Goal: Information Seeking & Learning: Learn about a topic

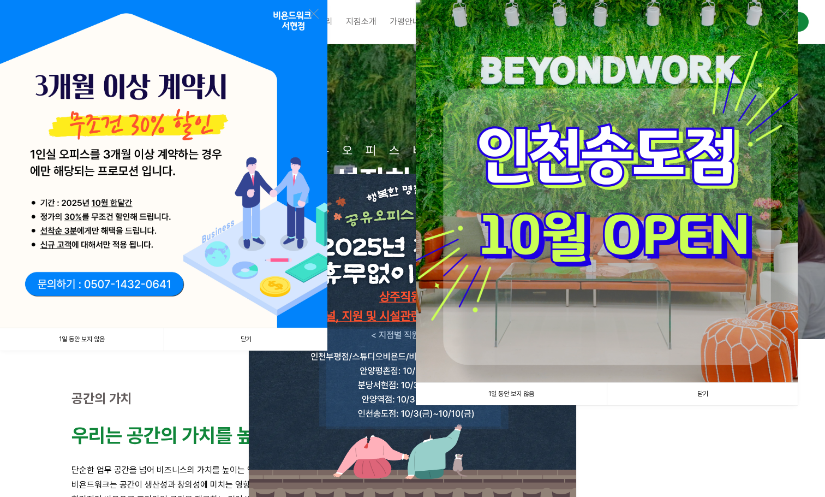
click at [110, 343] on link "1일 동안 보지 않음" at bounding box center [82, 339] width 164 height 22
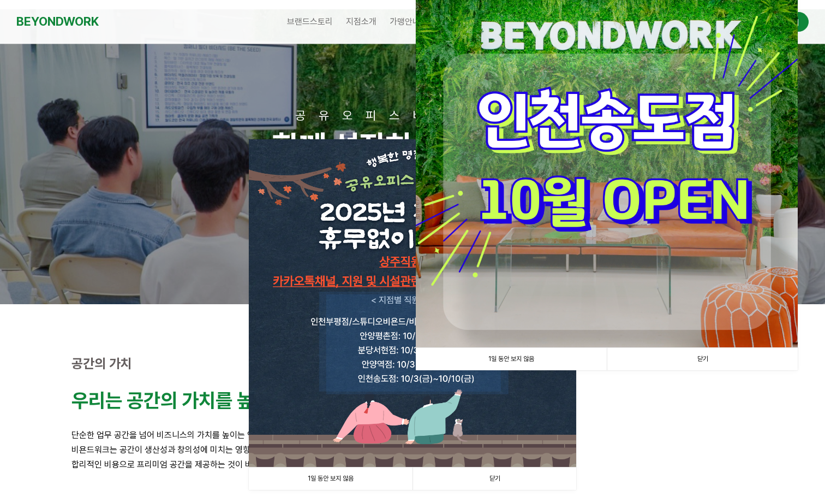
scroll to position [55, 0]
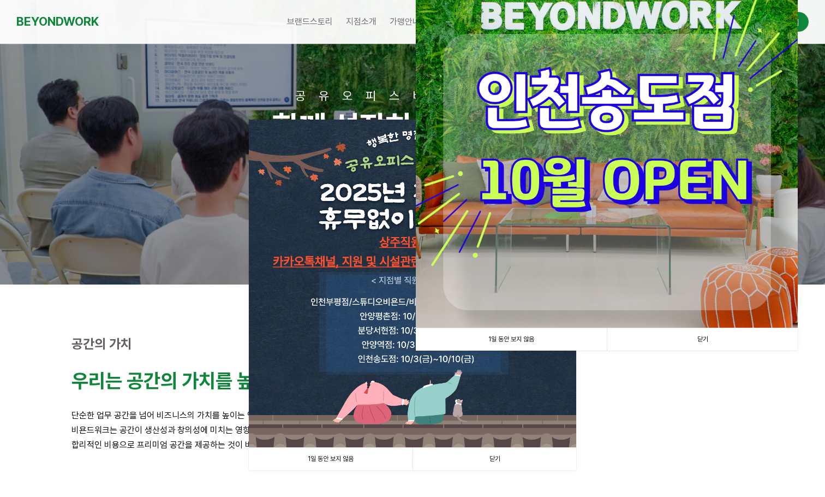
click at [301, 348] on img at bounding box center [413, 284] width 328 height 328
click at [368, 462] on link "1일 동안 보지 않음" at bounding box center [331, 459] width 164 height 22
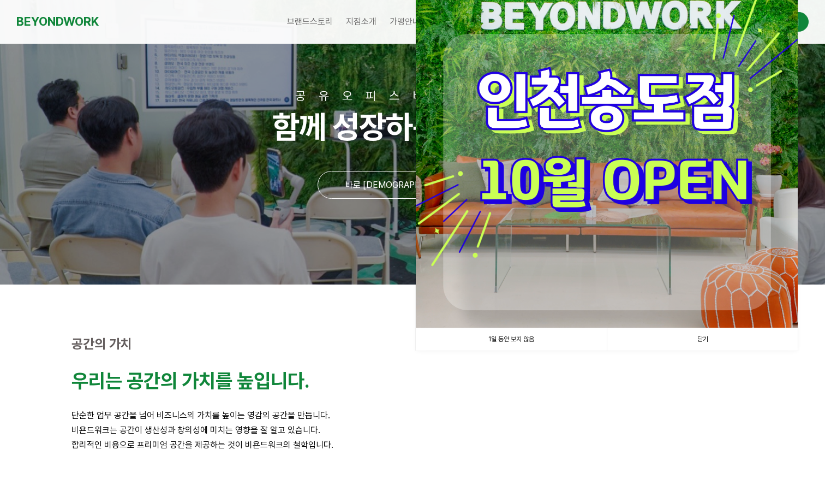
click at [509, 342] on link "1일 동안 보지 않음" at bounding box center [511, 339] width 191 height 22
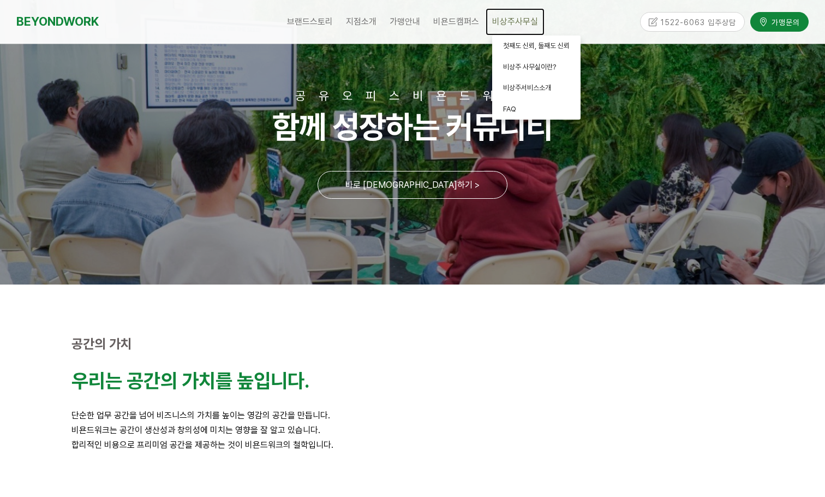
click at [502, 23] on span "비상주사무실" at bounding box center [515, 21] width 46 height 10
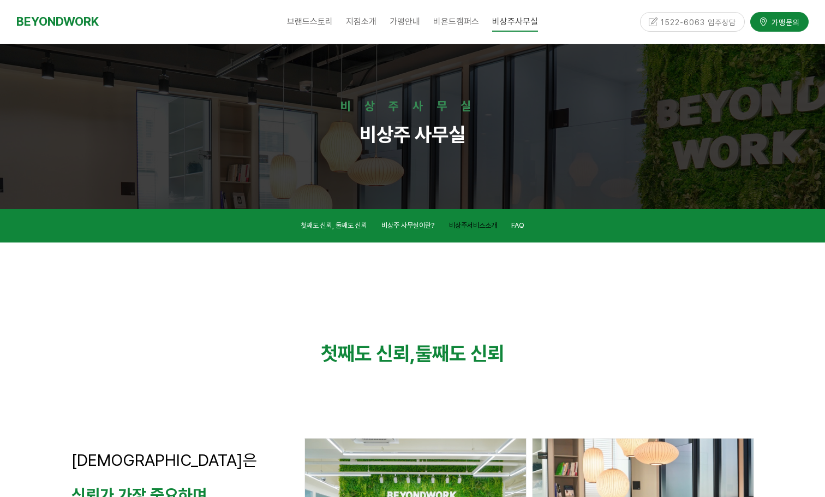
click at [477, 226] on span "비상주서비스소개" at bounding box center [473, 225] width 48 height 8
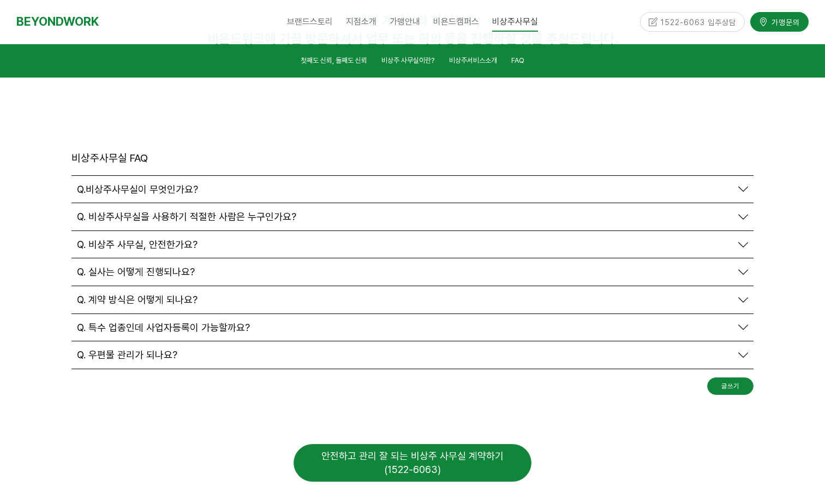
scroll to position [3597, 0]
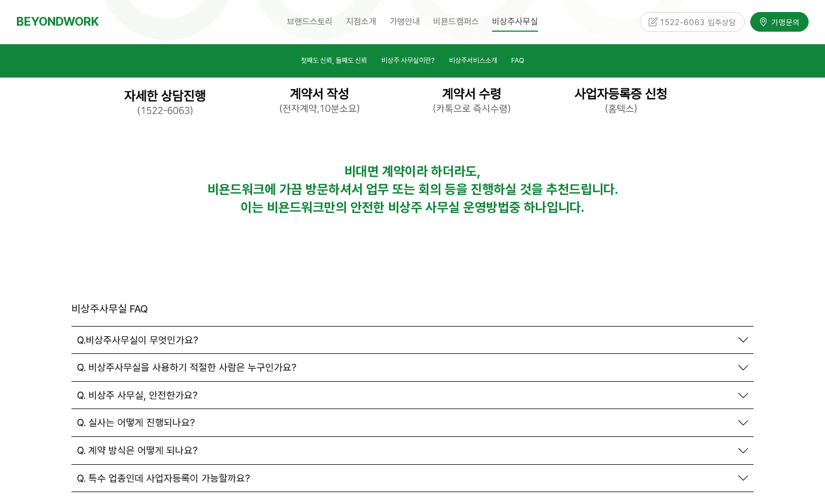
click at [184, 472] on span "Q. 특수 업종인데 사업자등록이 가능할까요?" at bounding box center [163, 478] width 173 height 12
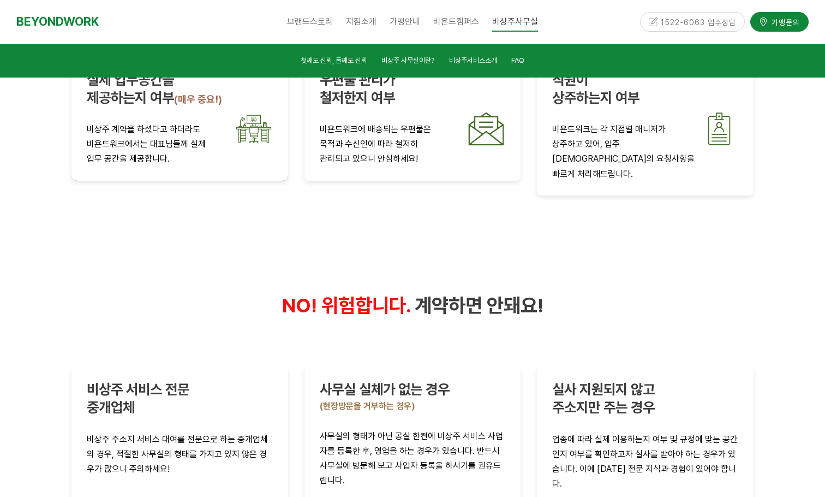
scroll to position [2013, 0]
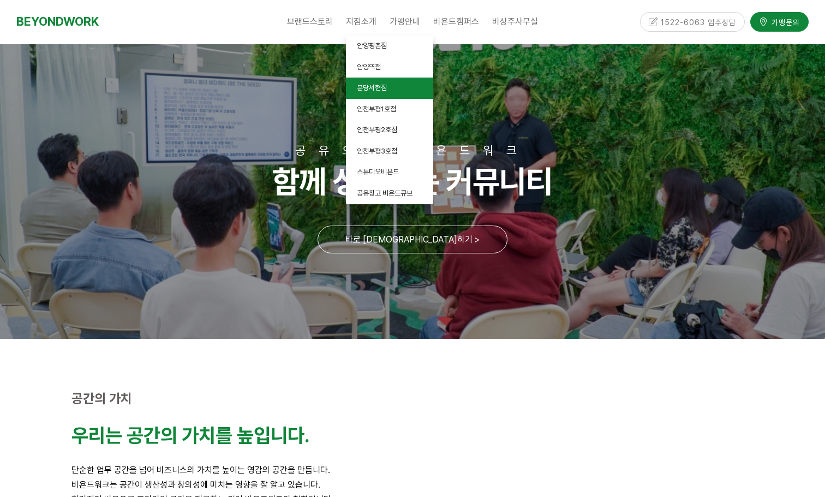
click at [381, 87] on span "분당서현점" at bounding box center [372, 88] width 30 height 8
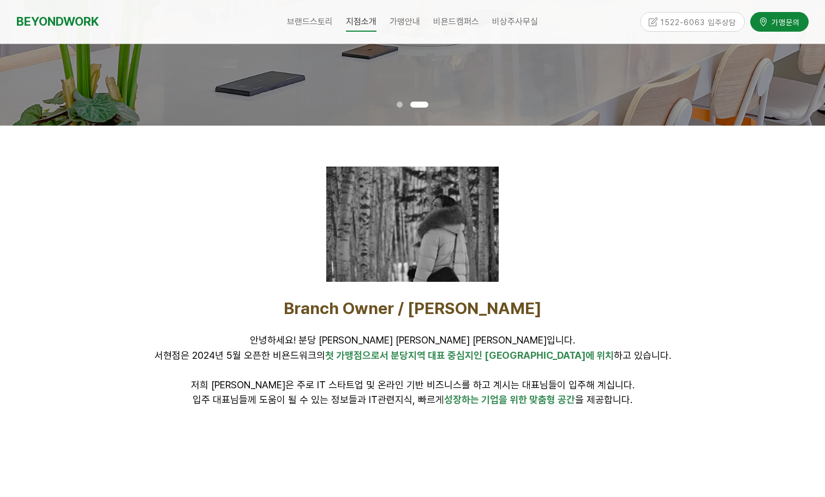
scroll to position [164, 0]
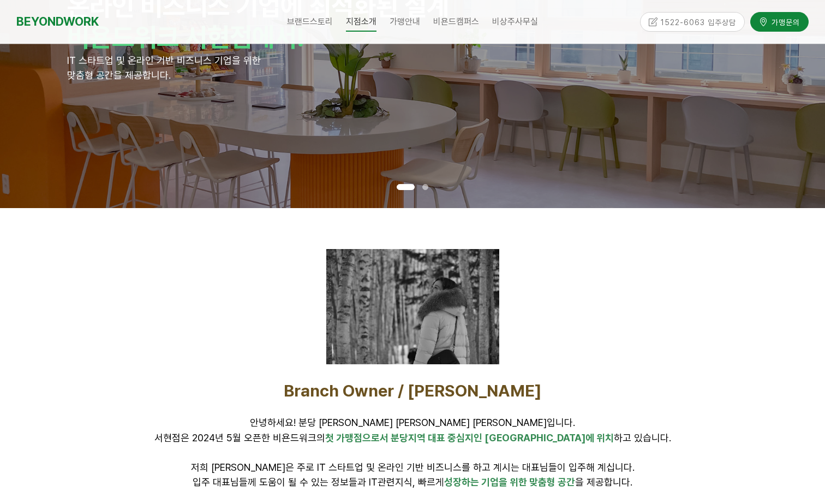
drag, startPoint x: 109, startPoint y: 0, endPoint x: 619, endPoint y: 293, distance: 588.4
click at [619, 293] on div at bounding box center [413, 306] width 682 height 115
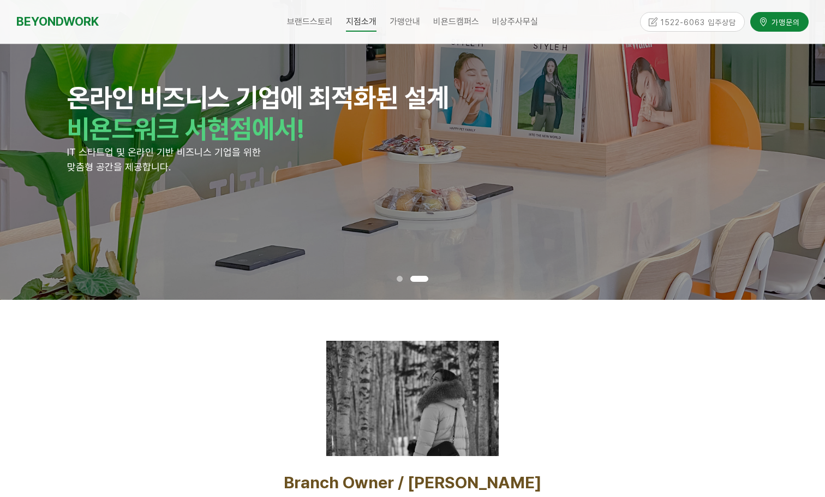
scroll to position [0, 0]
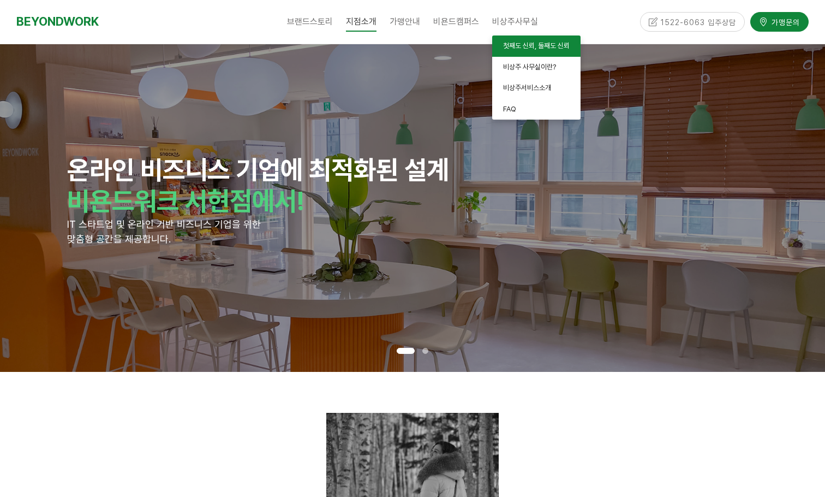
click at [526, 43] on span "첫째도 신뢰, 둘째도 신뢰" at bounding box center [536, 45] width 67 height 8
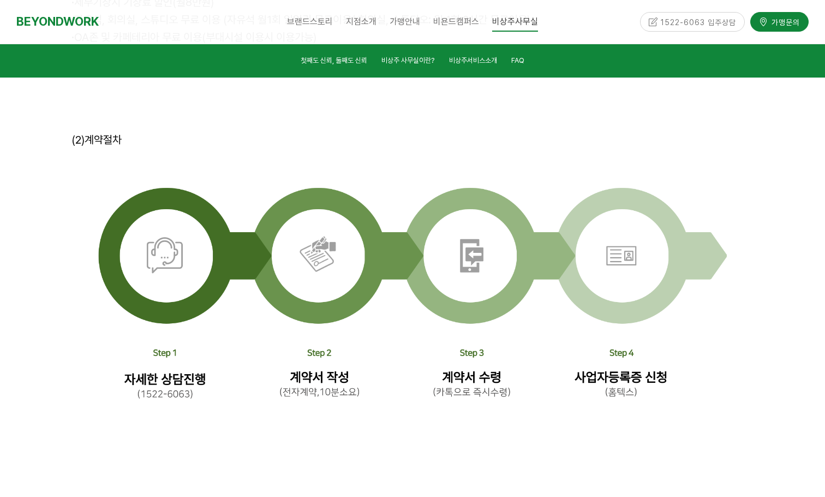
scroll to position [3518, 0]
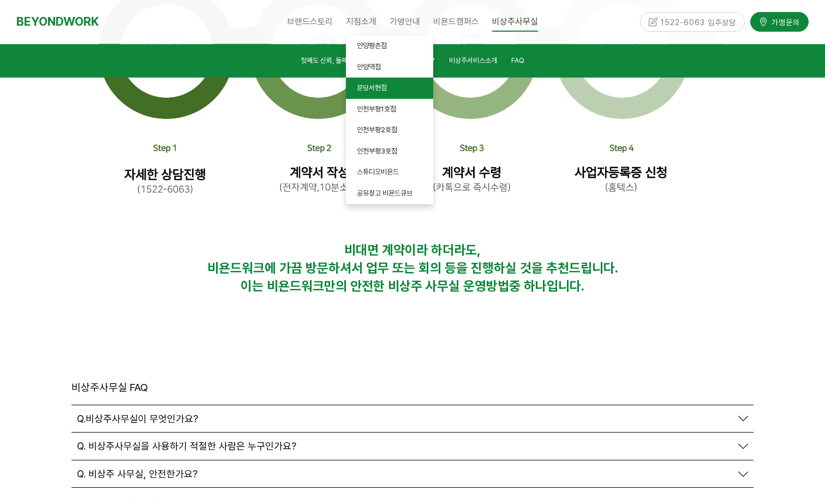
click at [378, 91] on span "분당서현점" at bounding box center [372, 88] width 30 height 8
